Goal: Check status

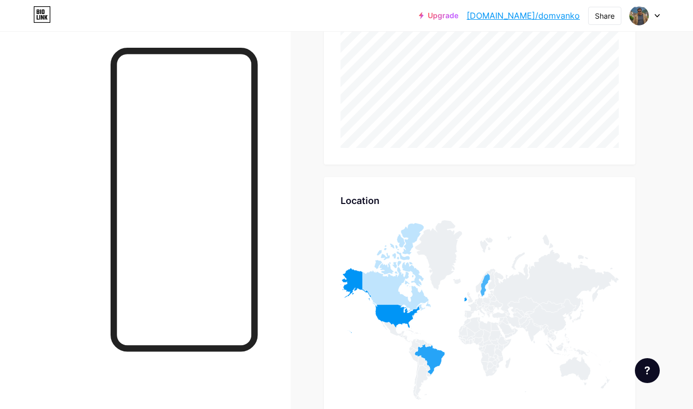
scroll to position [409, 693]
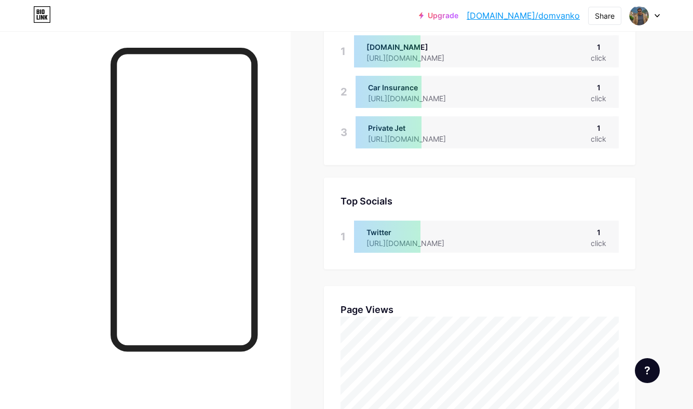
scroll to position [242, 0]
